Goal: Task Accomplishment & Management: Use online tool/utility

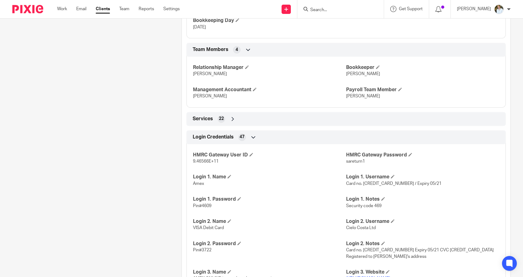
scroll to position [475, 0]
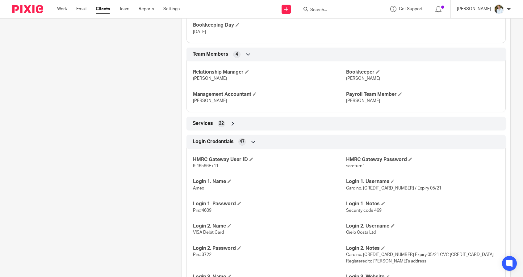
click at [340, 9] on input "Search" at bounding box center [338, 10] width 56 height 6
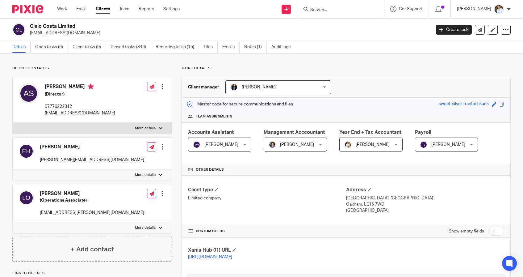
scroll to position [0, 0]
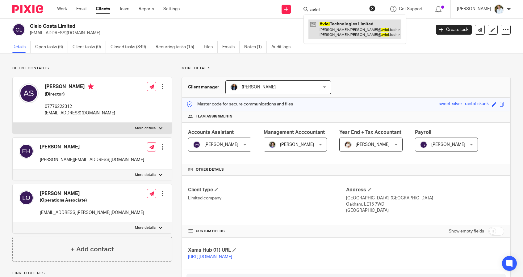
type input "aviel"
click at [332, 27] on link at bounding box center [354, 28] width 93 height 19
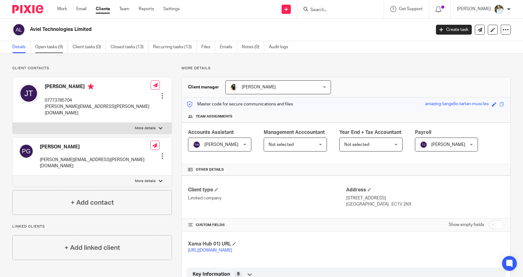
click at [52, 46] on link "Open tasks (9)" at bounding box center [51, 47] width 33 height 12
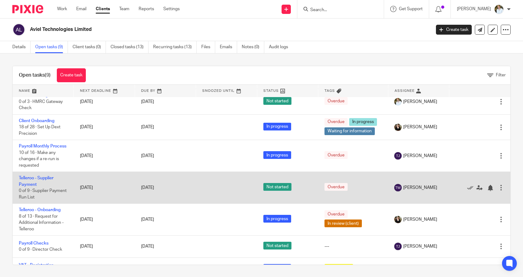
scroll to position [50, 0]
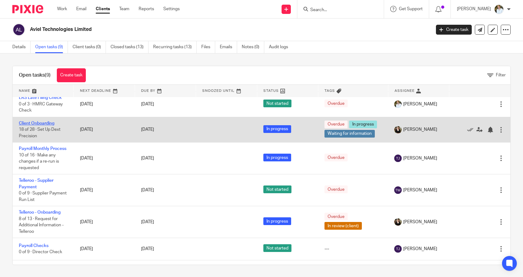
click at [31, 123] on link "Client Onboarding" at bounding box center [36, 123] width 35 height 4
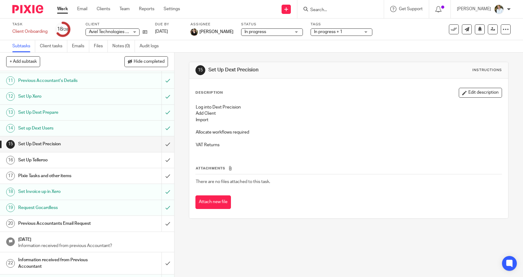
scroll to position [152, 0]
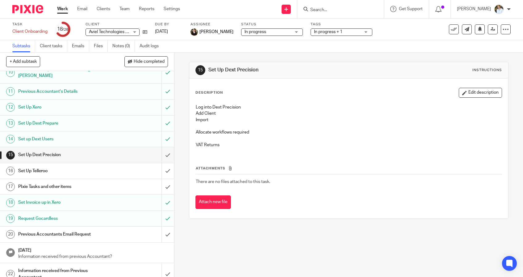
click at [51, 134] on h1 "Set up Dext Users" at bounding box center [63, 138] width 91 height 9
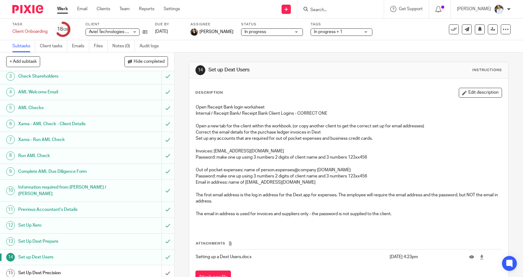
scroll to position [45, 0]
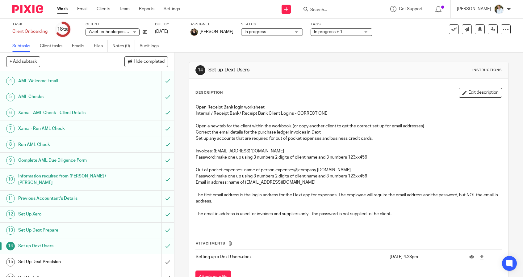
click at [61, 225] on h1 "Set Up Dext Prepare" at bounding box center [63, 229] width 91 height 9
